Goal: Transaction & Acquisition: Purchase product/service

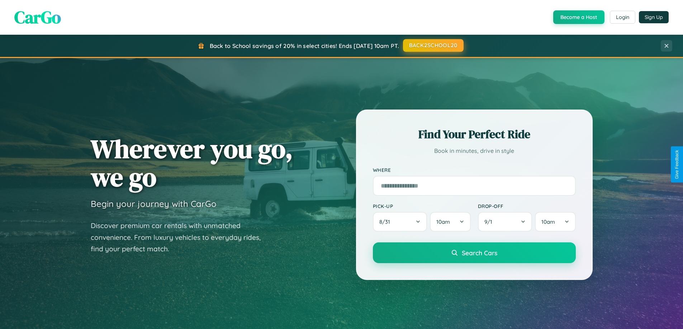
click at [433, 46] on button "BACK2SCHOOL20" at bounding box center [433, 45] width 61 height 13
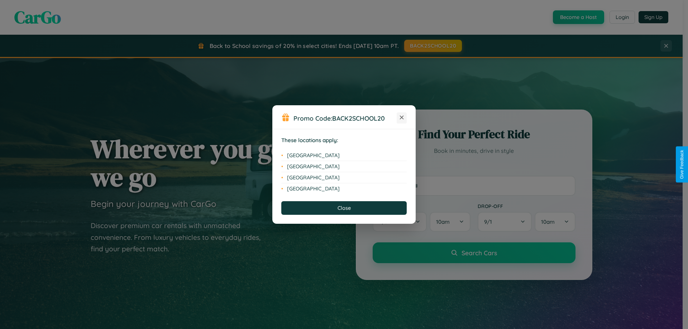
click at [402, 118] on icon at bounding box center [402, 118] width 4 height 4
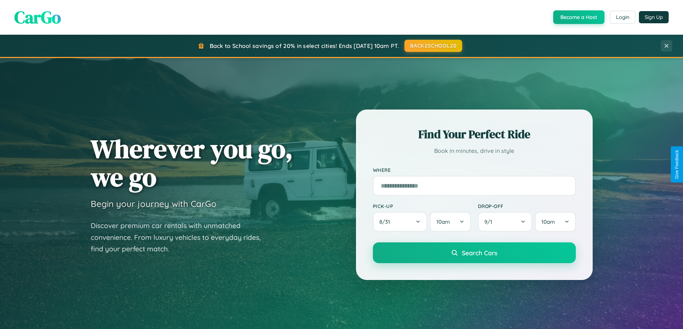
scroll to position [21, 0]
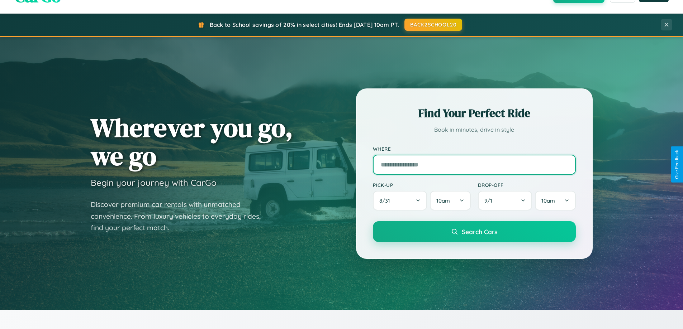
click at [474, 164] on input "text" at bounding box center [474, 165] width 203 height 20
type input "**********"
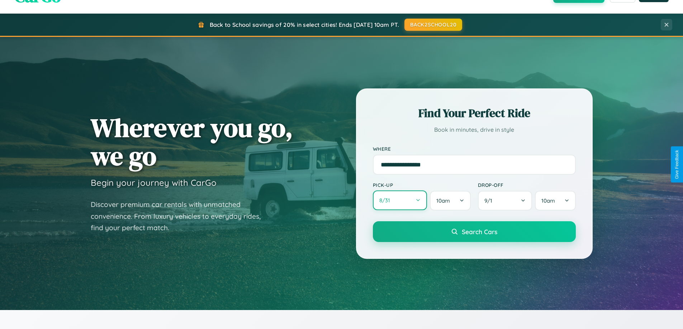
click at [400, 201] on button "8 / 31" at bounding box center [400, 201] width 54 height 20
select select "*"
select select "****"
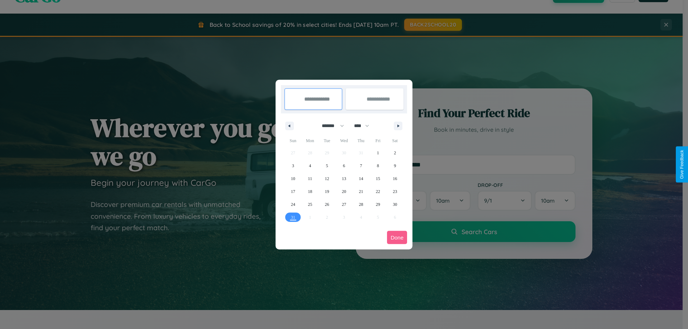
drag, startPoint x: 330, startPoint y: 126, endPoint x: 344, endPoint y: 144, distance: 22.9
click at [330, 126] on select "******* ******** ***** ***** *** **** **** ****** ********* ******* ******** **…" at bounding box center [331, 126] width 30 height 12
select select "*"
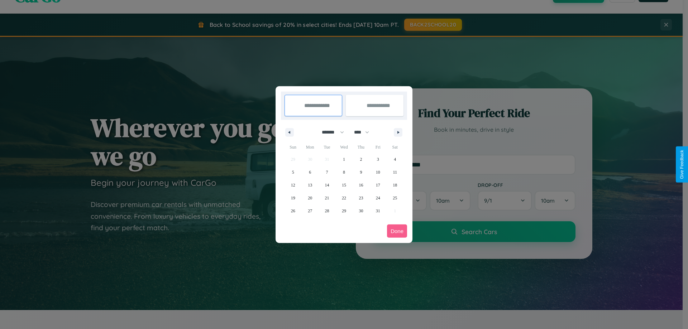
click at [365, 132] on select "**** **** **** **** **** **** **** **** **** **** **** **** **** **** **** ****…" at bounding box center [361, 133] width 22 height 12
select select "****"
click at [327, 172] on span "6" at bounding box center [327, 172] width 2 height 13
type input "**********"
click at [378, 185] on span "16" at bounding box center [378, 185] width 4 height 13
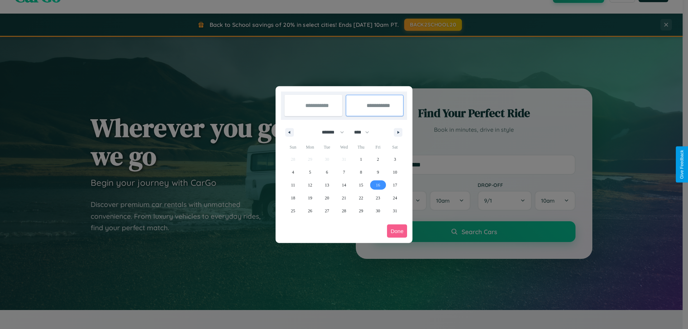
type input "**********"
click at [397, 231] on button "Done" at bounding box center [397, 231] width 20 height 13
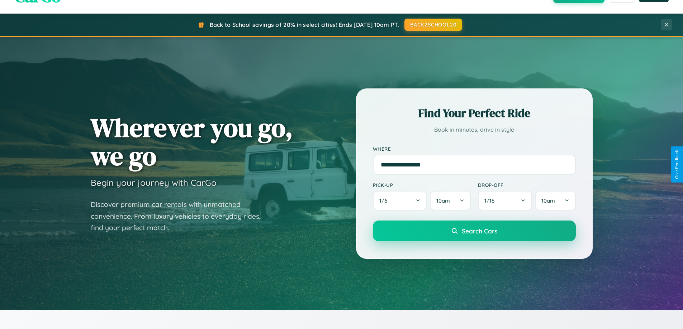
click at [474, 231] on span "Search Cars" at bounding box center [479, 231] width 35 height 8
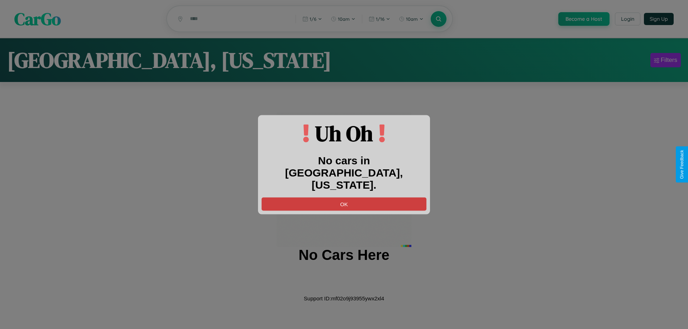
click at [344, 197] on button "OK" at bounding box center [344, 203] width 165 height 13
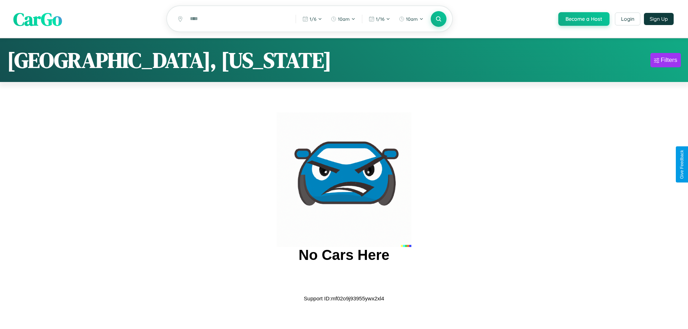
click at [38, 19] on span "CarGo" at bounding box center [37, 18] width 49 height 25
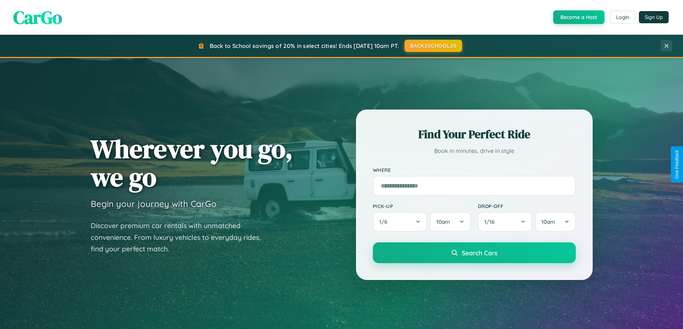
scroll to position [309, 0]
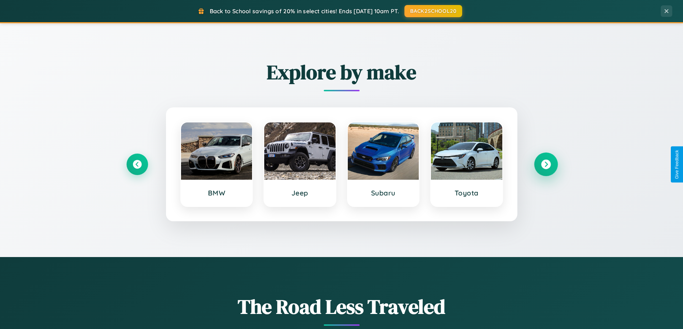
click at [545, 164] on icon at bounding box center [546, 165] width 10 height 10
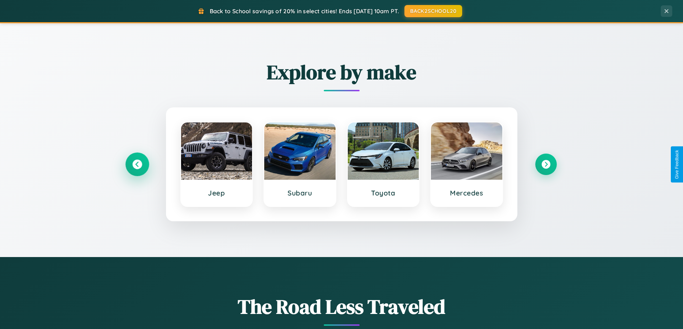
click at [137, 164] on icon at bounding box center [137, 165] width 10 height 10
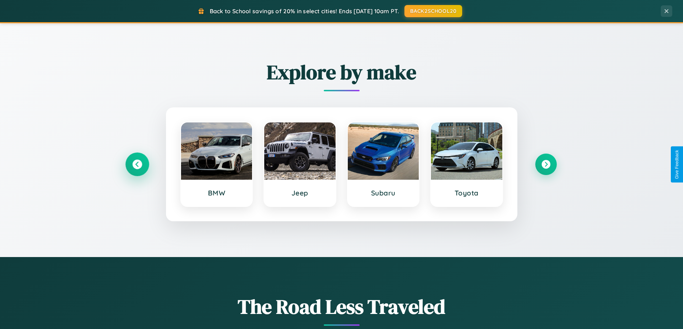
click at [137, 164] on icon at bounding box center [137, 165] width 10 height 10
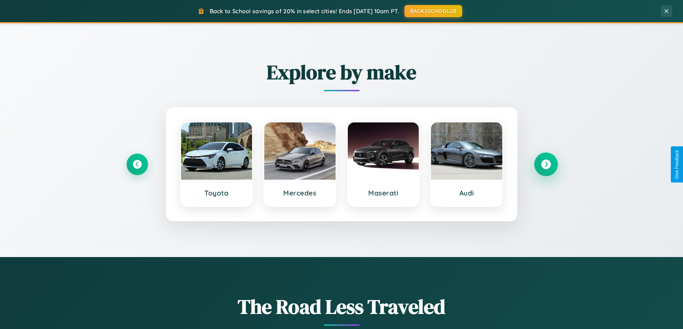
click at [545, 164] on icon at bounding box center [546, 165] width 10 height 10
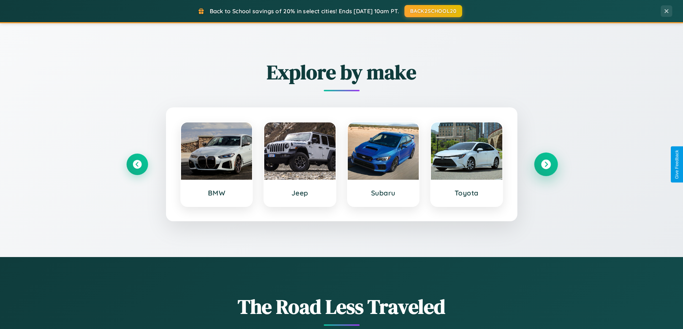
scroll to position [0, 0]
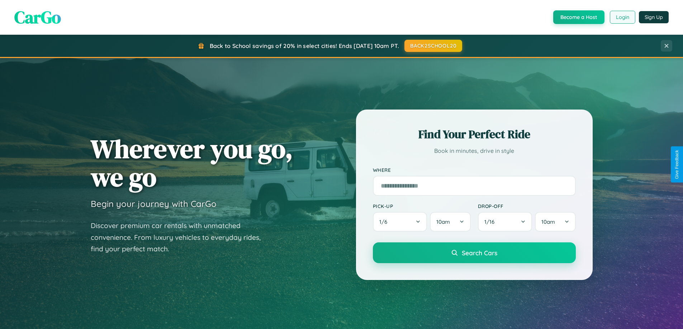
click at [622, 17] on button "Login" at bounding box center [622, 17] width 25 height 13
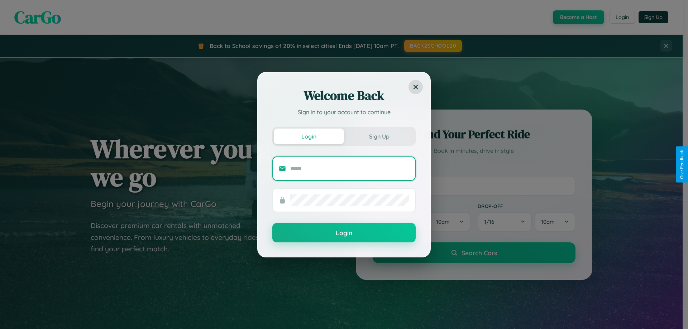
click at [350, 168] on input "text" at bounding box center [349, 168] width 119 height 11
type input "**********"
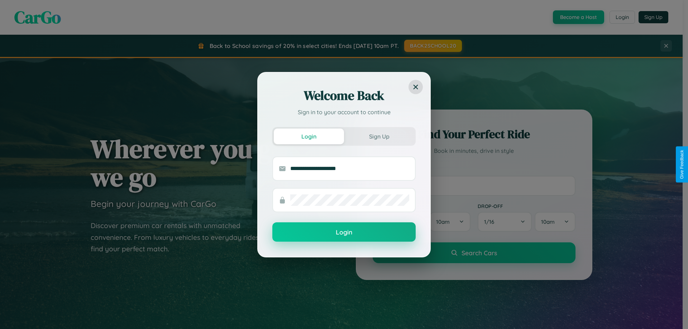
click at [344, 232] on button "Login" at bounding box center [343, 232] width 143 height 19
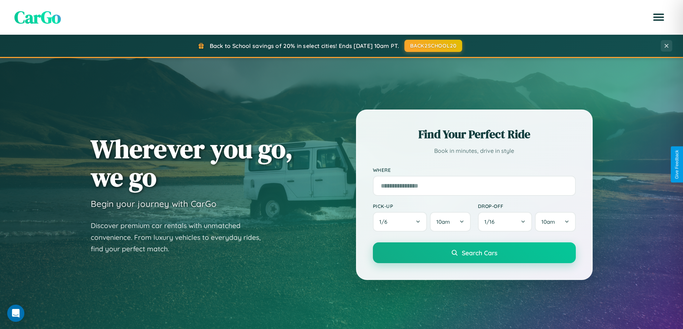
scroll to position [309, 0]
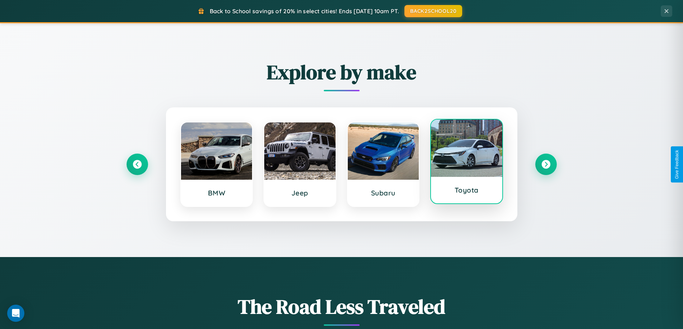
click at [466, 163] on div at bounding box center [466, 148] width 71 height 57
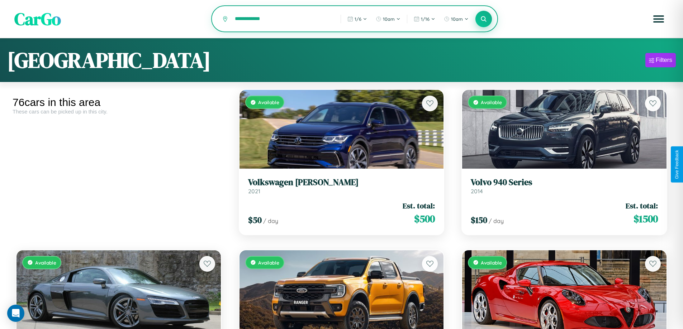
type input "**********"
click at [483, 19] on icon at bounding box center [483, 18] width 7 height 7
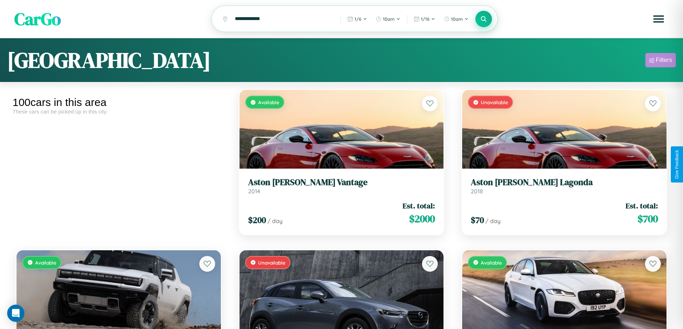
click at [660, 61] on div "Filters" at bounding box center [663, 60] width 16 height 7
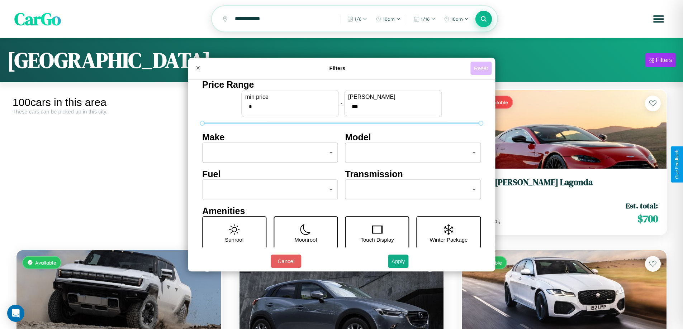
click at [482, 68] on button "Reset" at bounding box center [480, 68] width 21 height 13
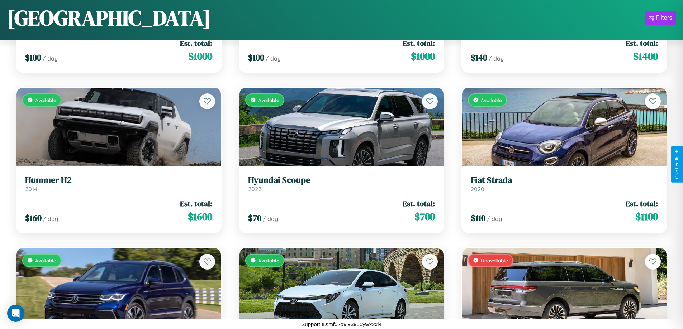
scroll to position [2508, 0]
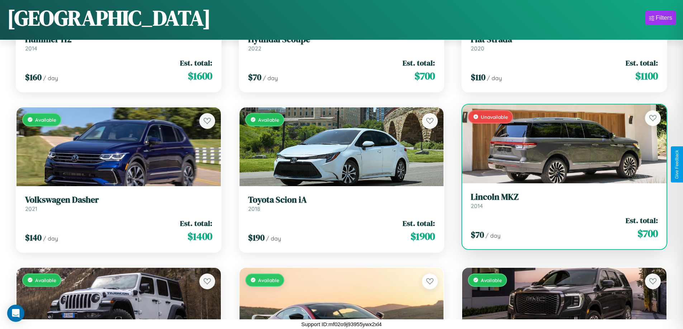
click at [559, 201] on h3 "Lincoln MKZ" at bounding box center [564, 197] width 187 height 10
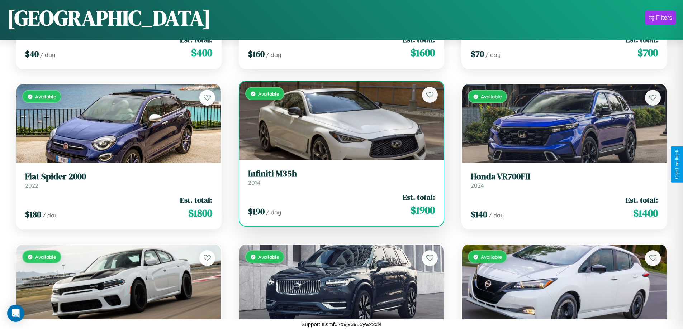
click at [338, 179] on h3 "Infiniti M35h" at bounding box center [341, 174] width 187 height 10
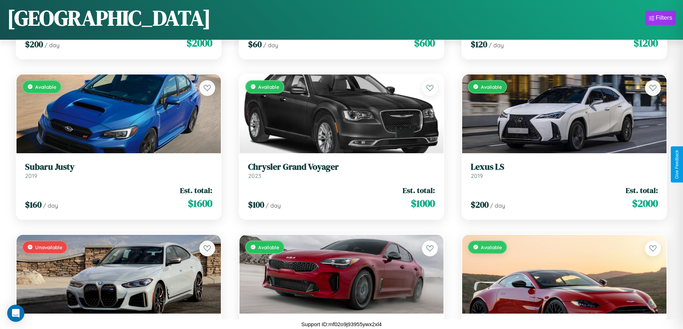
scroll to position [582, 0]
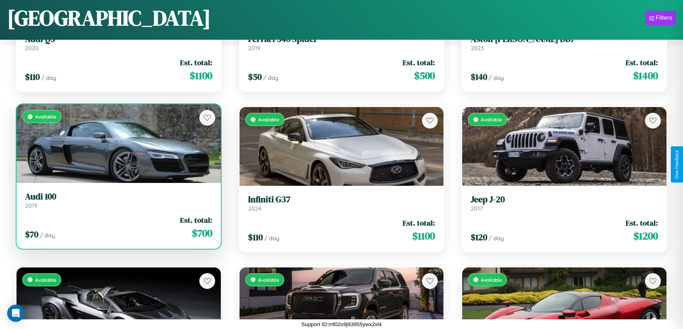
click at [118, 203] on link "Audi 100 2019" at bounding box center [118, 201] width 187 height 18
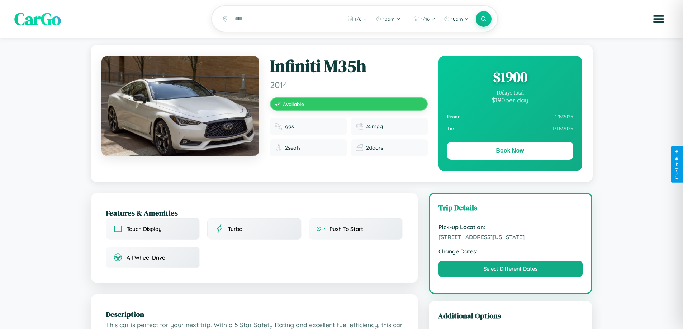
click at [510, 78] on div "$ 1900" at bounding box center [510, 76] width 126 height 19
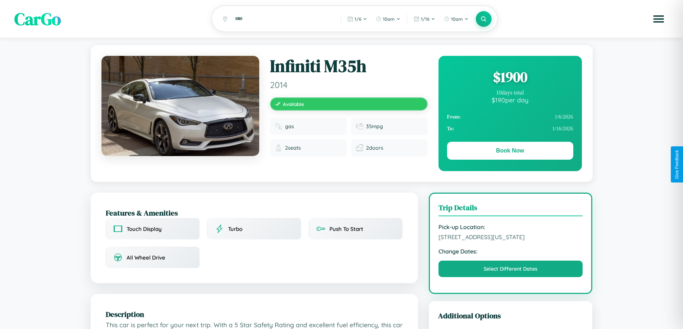
click at [510, 78] on div "$ 1900" at bounding box center [510, 76] width 126 height 19
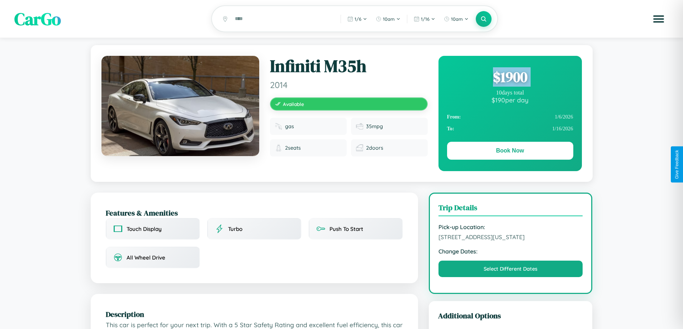
click at [510, 78] on div "$ 1900" at bounding box center [510, 76] width 126 height 19
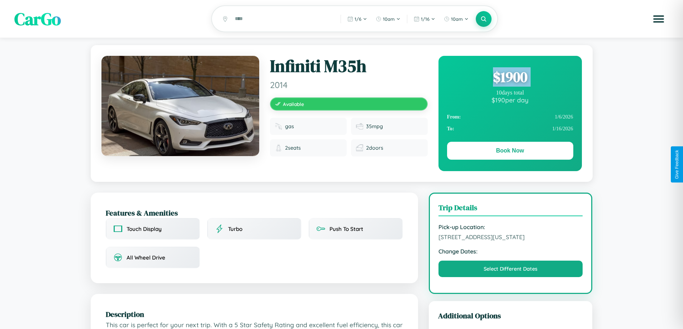
click at [510, 78] on div "$ 1900" at bounding box center [510, 76] width 126 height 19
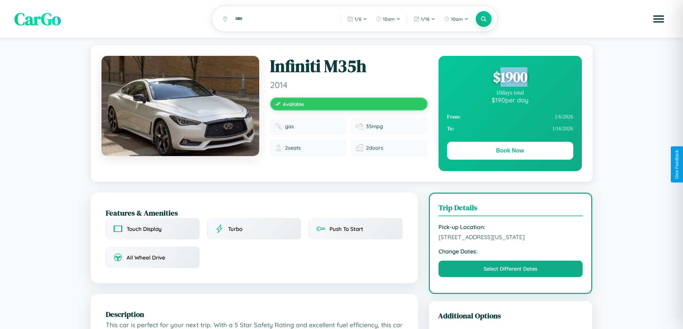
click at [510, 78] on div "$ 1900" at bounding box center [510, 76] width 126 height 19
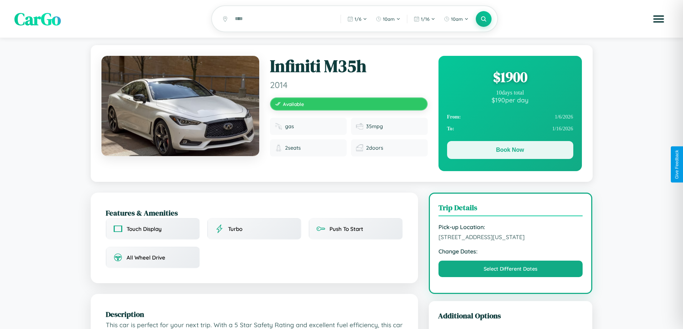
click at [510, 151] on button "Book Now" at bounding box center [510, 150] width 126 height 18
